Goal: Information Seeking & Learning: Find specific fact

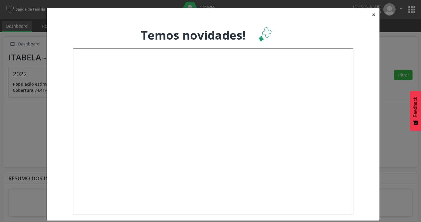
click at [370, 16] on button "×" at bounding box center [374, 15] width 12 height 14
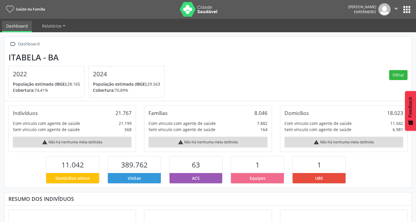
click at [402, 10] on button "" at bounding box center [396, 9] width 11 height 12
click at [409, 13] on button "apps" at bounding box center [407, 9] width 10 height 10
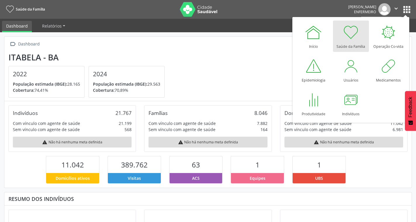
click at [404, 8] on button "apps" at bounding box center [407, 9] width 10 height 10
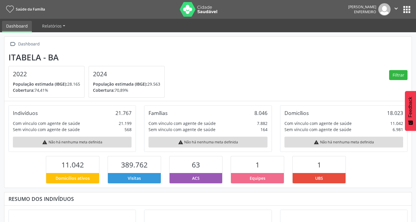
click at [410, 11] on button "apps" at bounding box center [407, 9] width 10 height 10
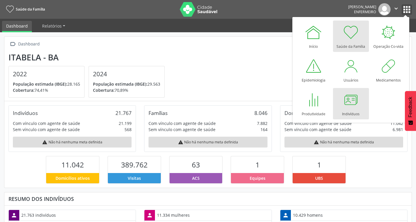
scroll to position [97, 136]
click at [347, 102] on div at bounding box center [351, 100] width 18 height 18
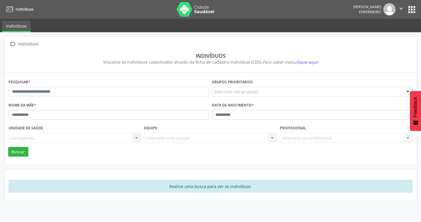
click at [85, 85] on div "Pesquisar *" at bounding box center [109, 89] width 204 height 23
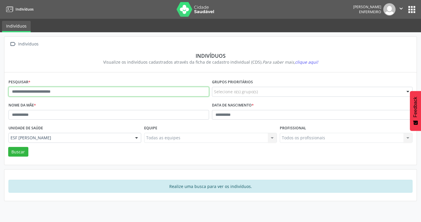
click at [85, 94] on input "text" at bounding box center [108, 92] width 201 height 10
type input "**********"
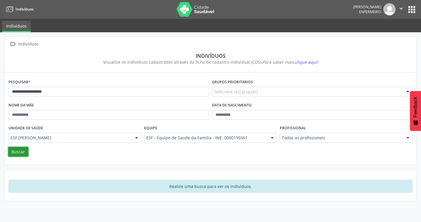
click at [19, 153] on button "Buscar" at bounding box center [18, 152] width 20 height 10
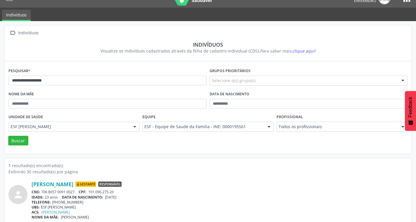
scroll to position [17, 0]
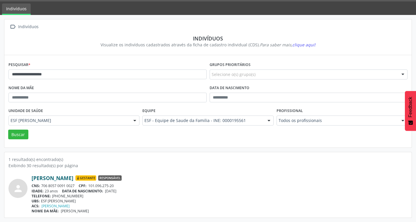
click at [71, 181] on link "[PERSON_NAME]" at bounding box center [53, 177] width 42 height 6
